Goal: Find specific fact: Find specific fact

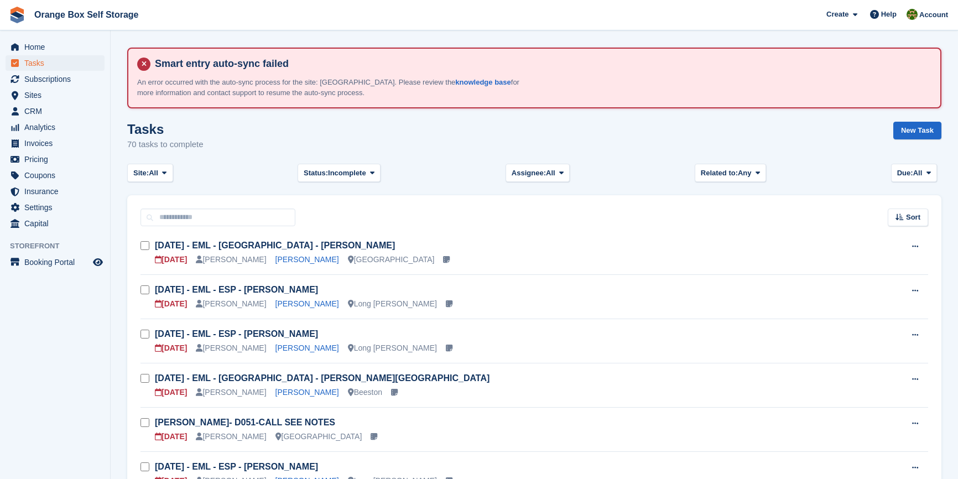
click at [56, 337] on aside "Home Tasks Subscriptions Subscriptions Subscriptions Contracts Price increases …" at bounding box center [55, 242] width 110 height 424
click at [53, 134] on span "Analytics" at bounding box center [57, 126] width 66 height 15
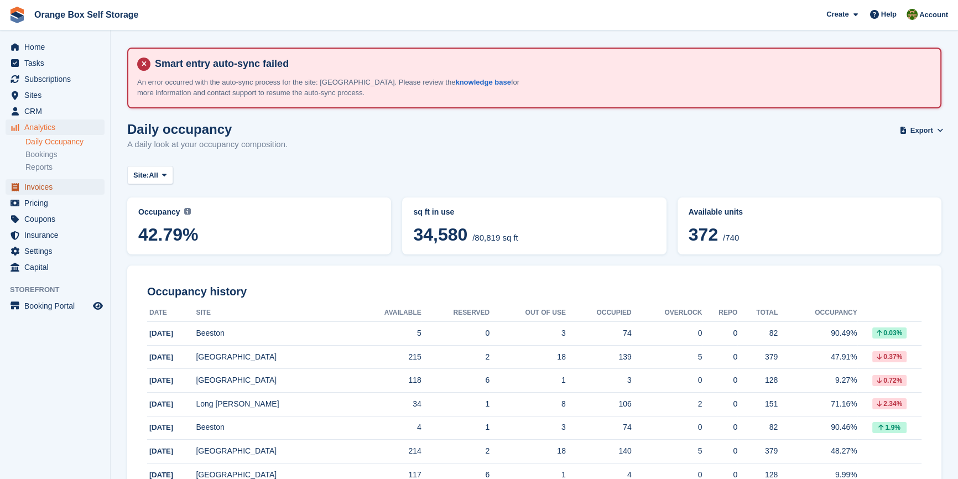
click at [41, 191] on span "Invoices" at bounding box center [57, 186] width 66 height 15
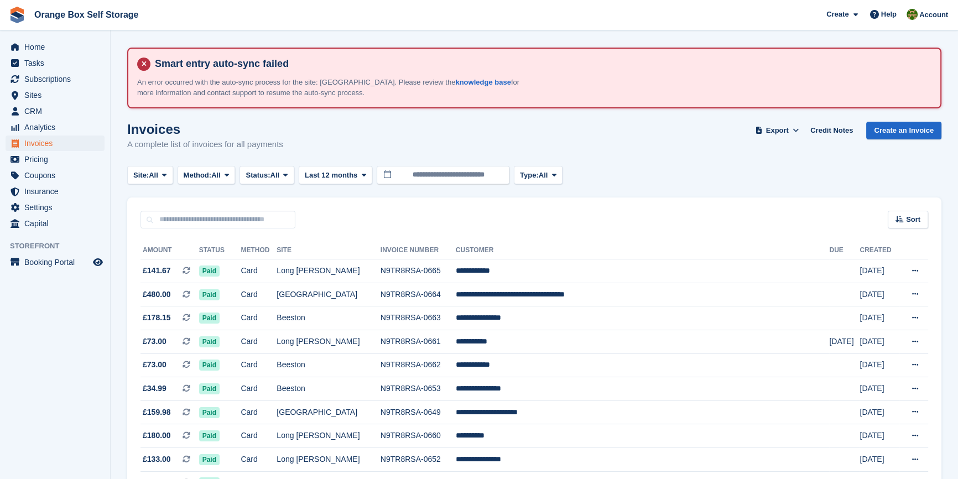
click at [61, 316] on aside "Home Tasks Subscriptions Subscriptions Subscriptions Contracts Price increases …" at bounding box center [55, 242] width 110 height 424
click at [270, 176] on span "Status:" at bounding box center [257, 175] width 24 height 11
click at [276, 265] on link "Open" at bounding box center [292, 261] width 96 height 20
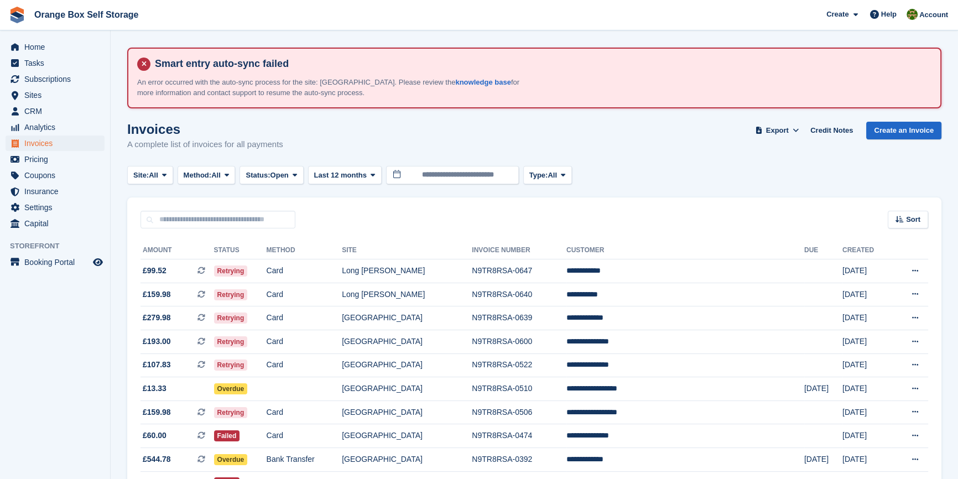
click at [102, 322] on aside "Home Tasks Subscriptions Subscriptions Subscriptions Contracts Price increases …" at bounding box center [55, 242] width 110 height 424
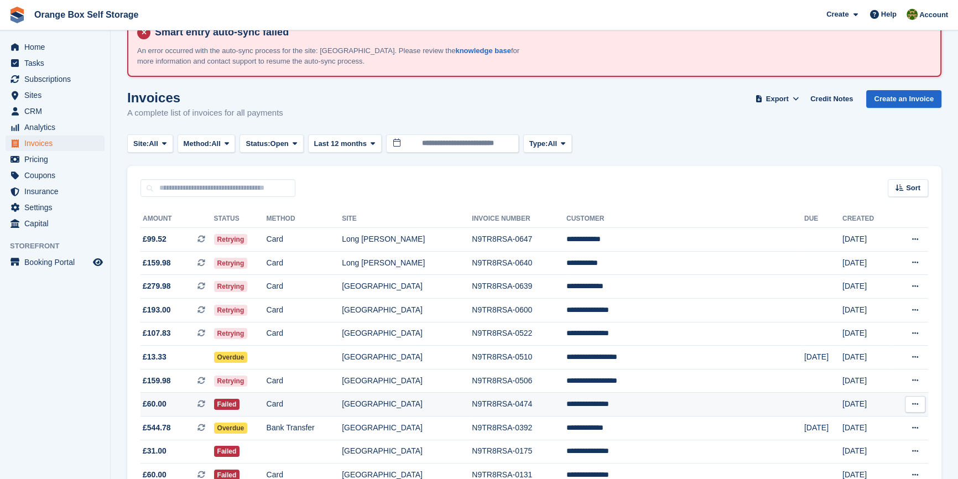
scroll to position [97, 0]
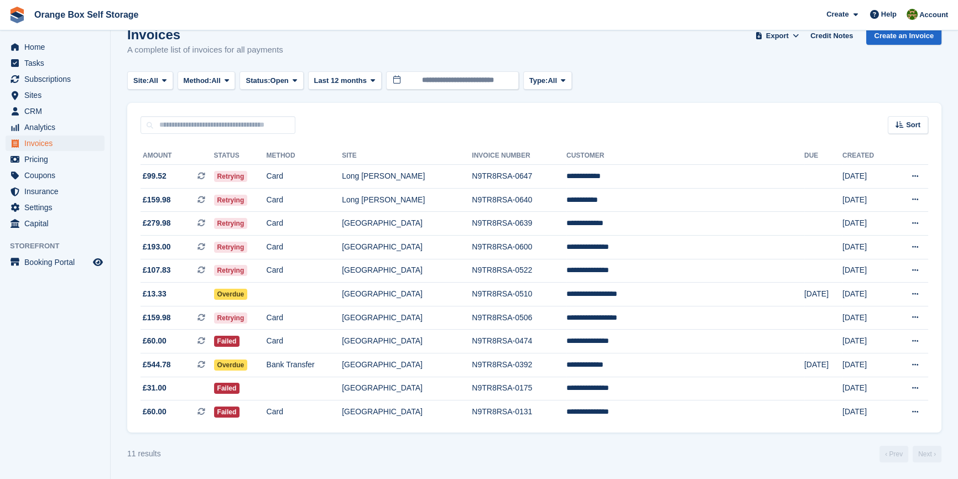
click at [294, 449] on div "11 results ‹ Prev Next ›" at bounding box center [534, 454] width 814 height 17
click at [40, 80] on span "Subscriptions" at bounding box center [57, 78] width 66 height 15
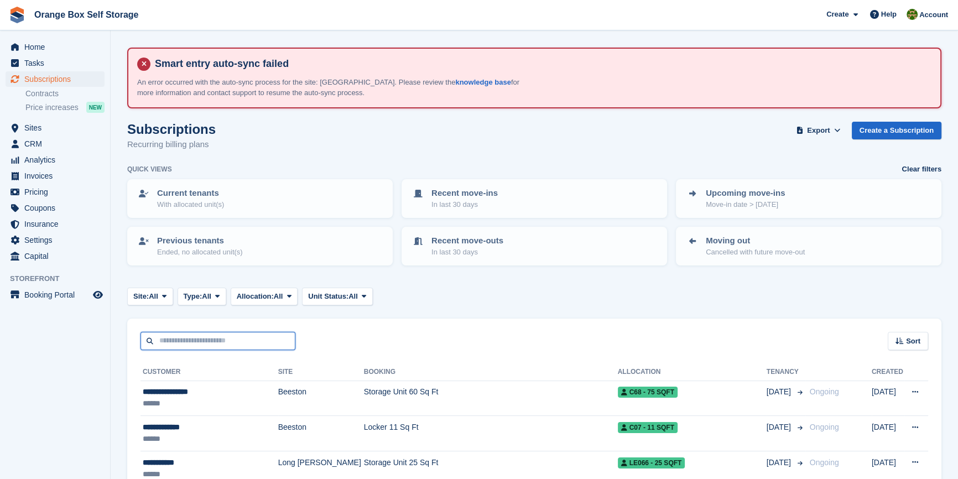
click at [177, 347] on input "text" at bounding box center [217, 341] width 155 height 18
type input "*******"
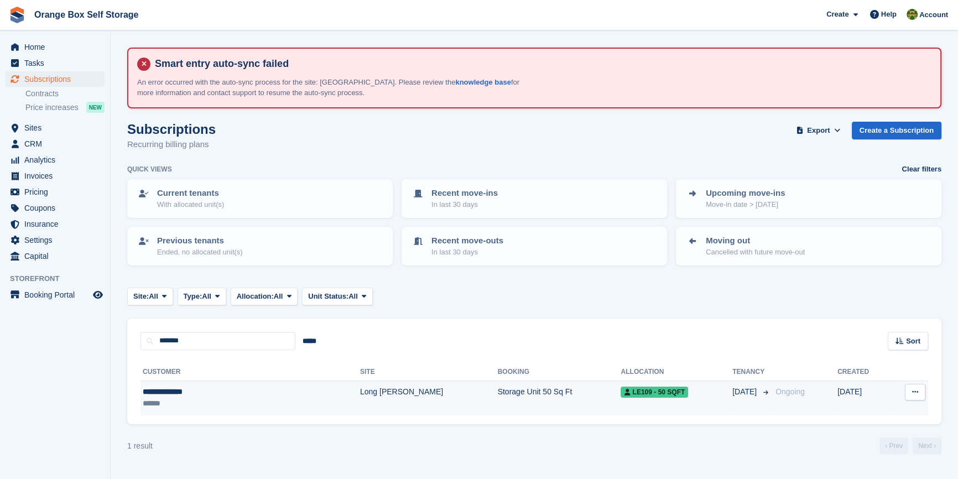
click at [197, 393] on div "**********" at bounding box center [208, 392] width 130 height 12
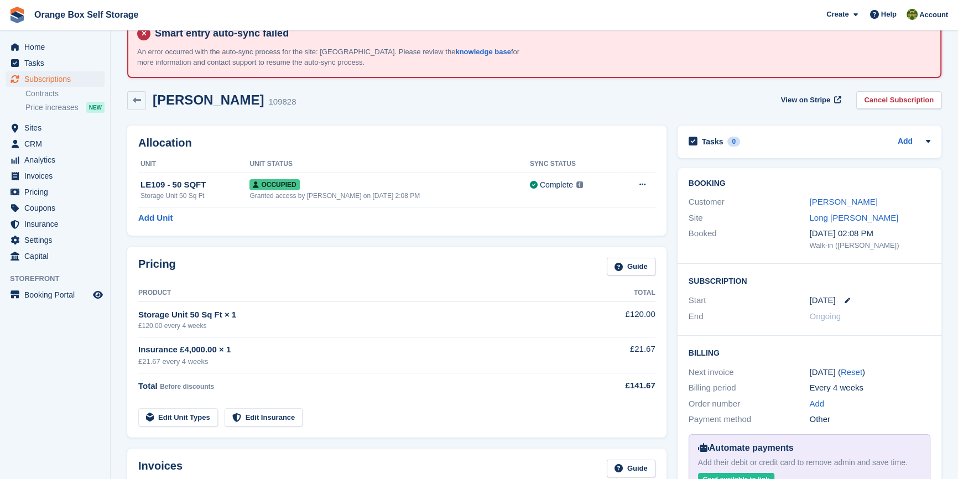
scroll to position [100, 0]
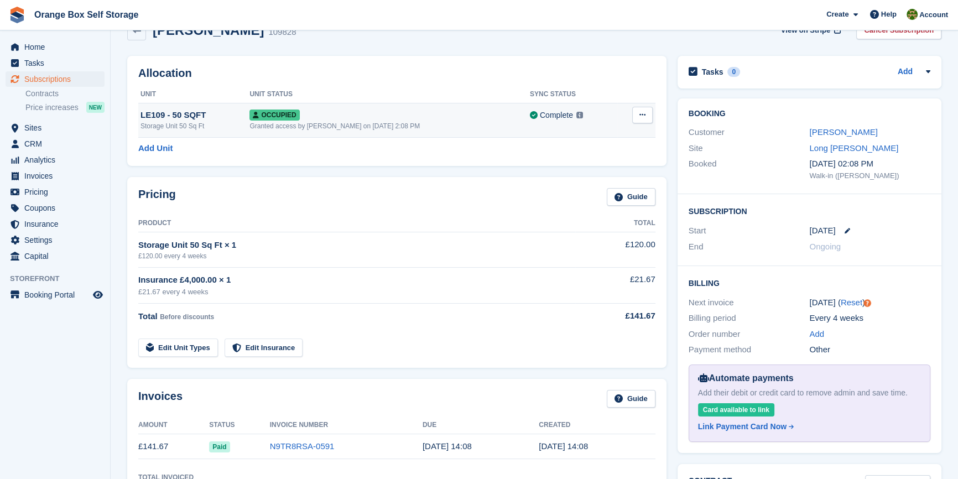
click at [373, 122] on div "Granted access by Mike on 23rd Sep, 2:08 PM" at bounding box center [389, 126] width 280 height 10
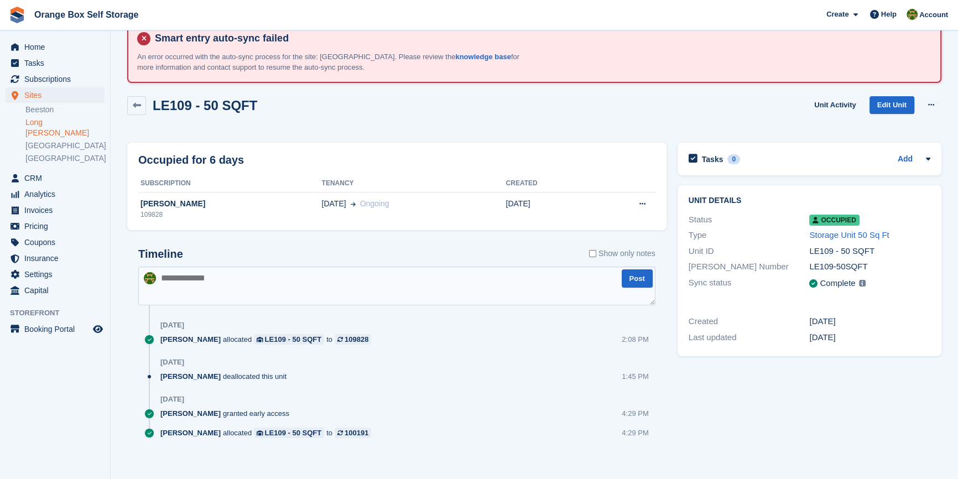
scroll to position [33, 0]
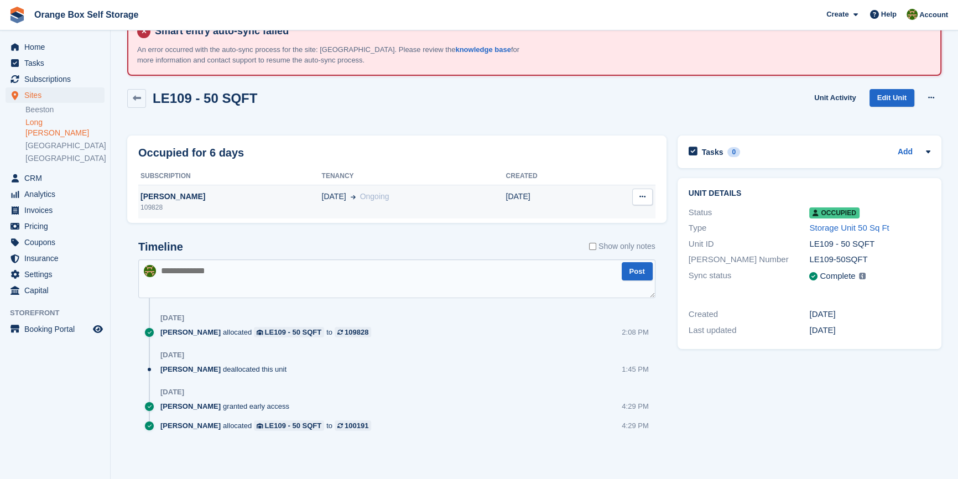
click at [254, 203] on div "109828" at bounding box center [229, 207] width 183 height 10
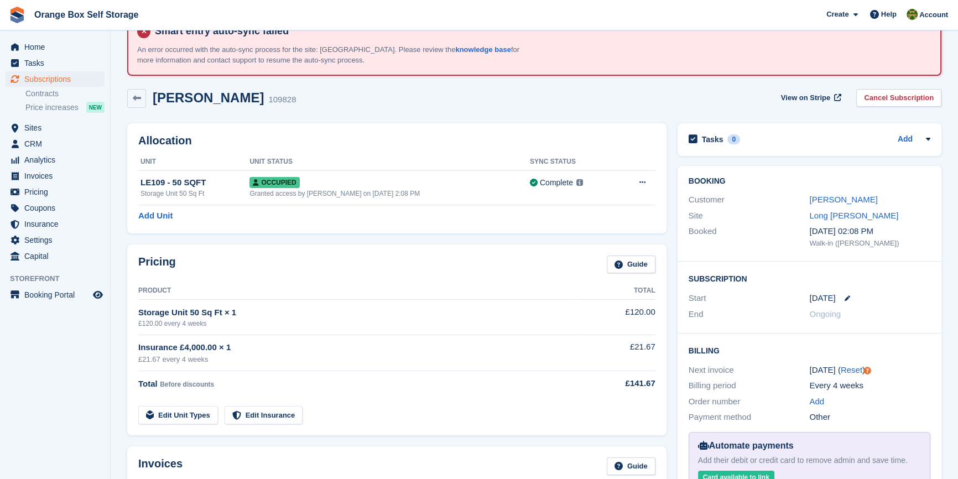
scroll to position [50, 0]
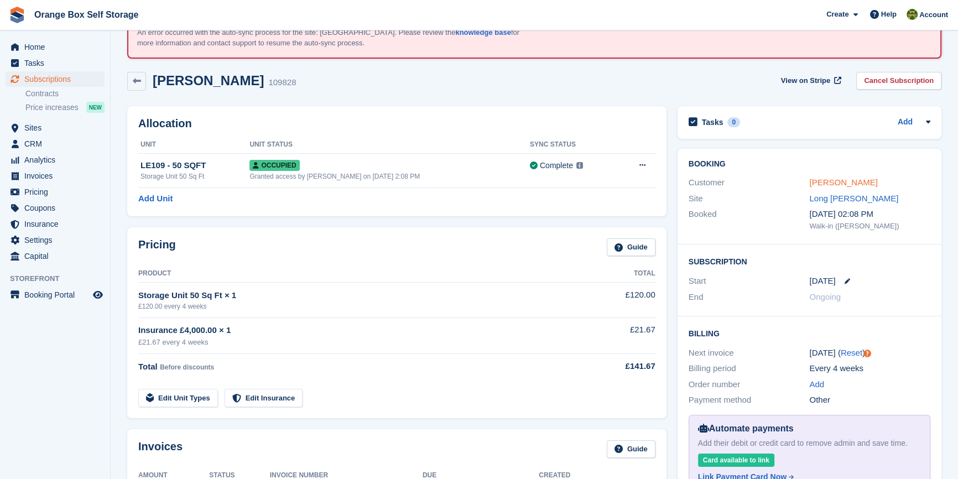
click at [837, 182] on link "Jessica Hughes" at bounding box center [843, 181] width 68 height 9
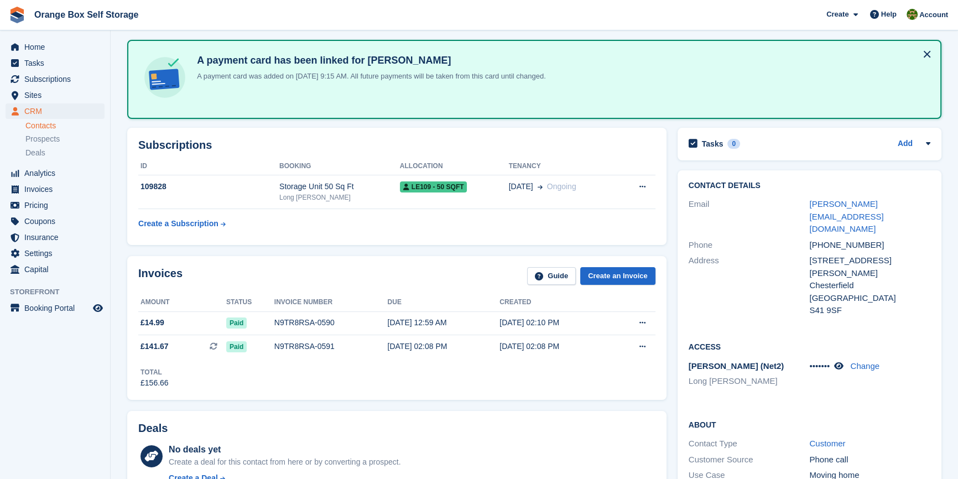
scroll to position [251, 0]
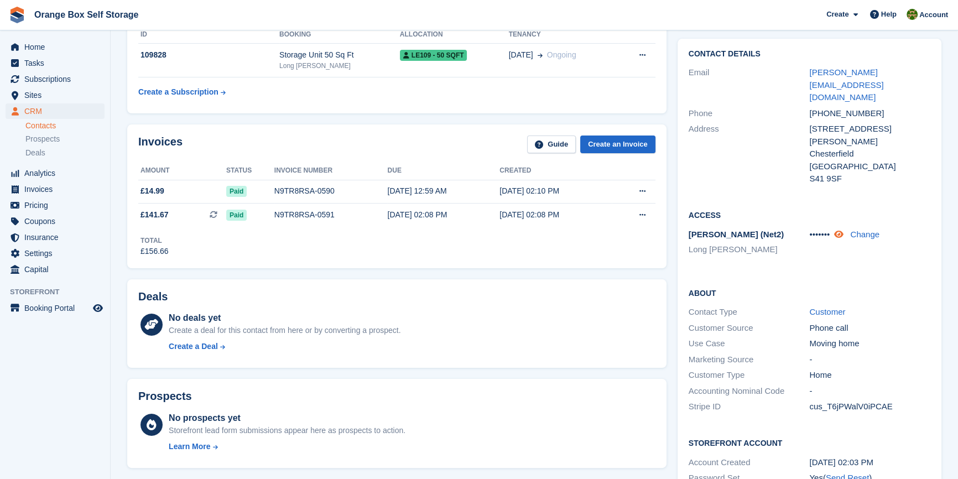
click at [843, 230] on icon at bounding box center [838, 234] width 9 height 8
drag, startPoint x: 811, startPoint y: 195, endPoint x: 849, endPoint y: 196, distance: 37.6
click at [849, 228] on div "33985970 Change" at bounding box center [869, 234] width 121 height 13
click at [809, 229] on span "33985970" at bounding box center [827, 233] width 37 height 9
drag, startPoint x: 808, startPoint y: 196, endPoint x: 836, endPoint y: 196, distance: 28.2
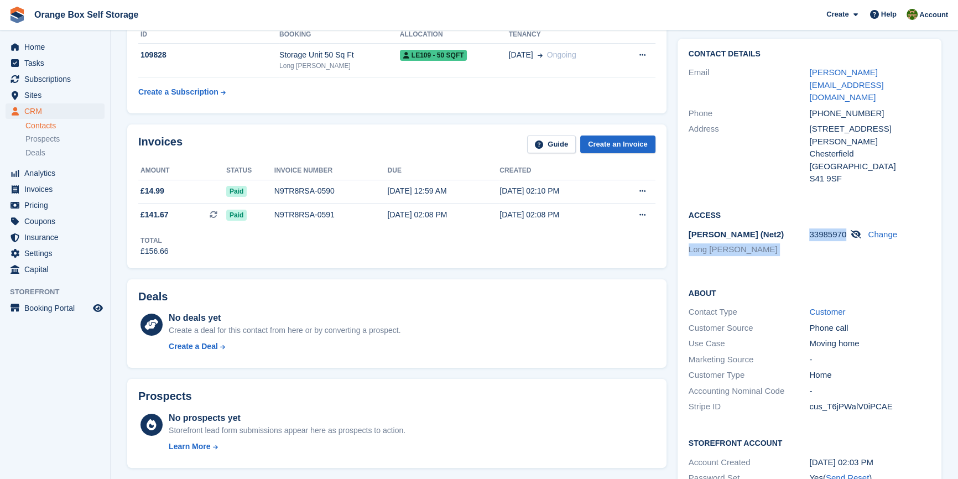
click at [836, 227] on div "Paxton (Net2) Long Eaton 33985970 Change" at bounding box center [809, 244] width 242 height 34
click at [818, 229] on span "33985970" at bounding box center [827, 233] width 37 height 9
drag, startPoint x: 809, startPoint y: 197, endPoint x: 843, endPoint y: 194, distance: 33.3
click at [843, 229] on span "33985970" at bounding box center [827, 233] width 37 height 9
copy span "33985970"
